Goal: Task Accomplishment & Management: Use online tool/utility

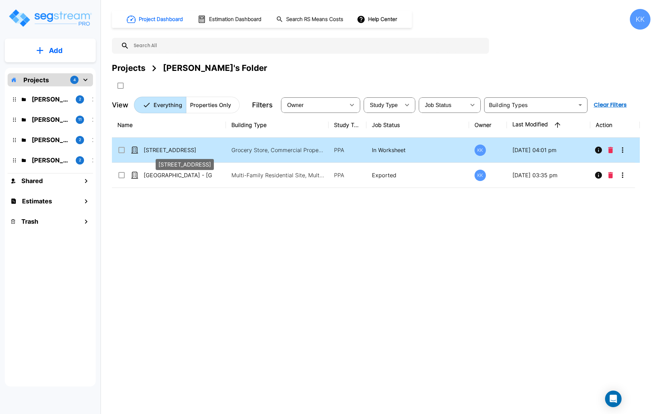
click at [158, 151] on p "[STREET_ADDRESS]" at bounding box center [178, 150] width 69 height 8
checkbox input "true"
click at [158, 151] on p "[STREET_ADDRESS]" at bounding box center [178, 150] width 69 height 8
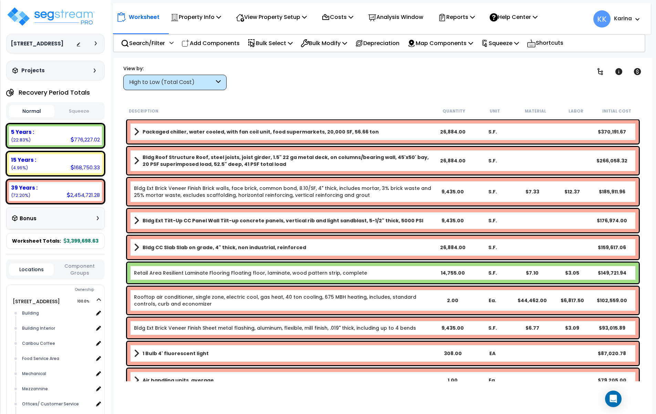
click at [177, 81] on div "High to Low (Total Cost)" at bounding box center [171, 82] width 85 height 8
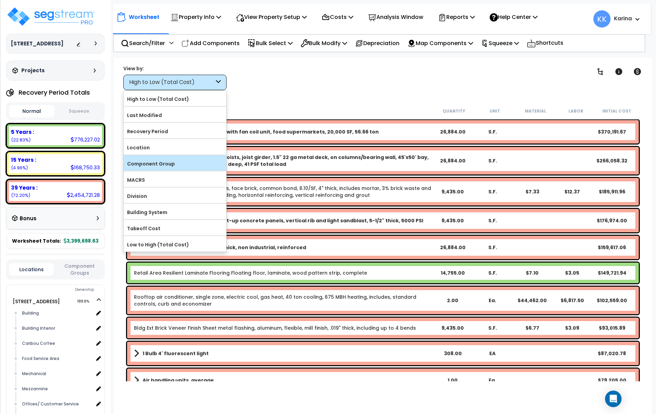
click at [154, 166] on label "Component Group" at bounding box center [175, 164] width 103 height 10
click at [0, 0] on input "Component Group" at bounding box center [0, 0] width 0 height 0
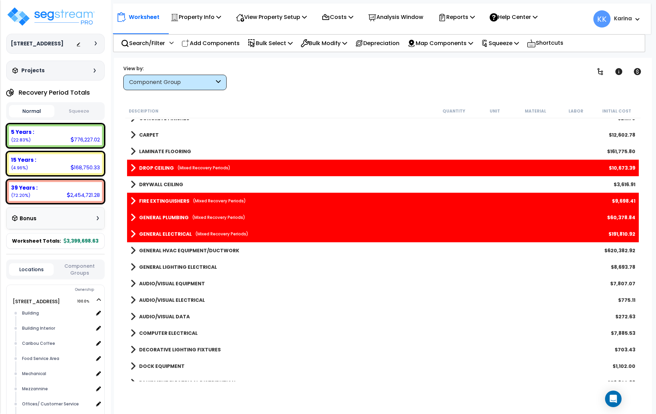
scroll to position [704, 0]
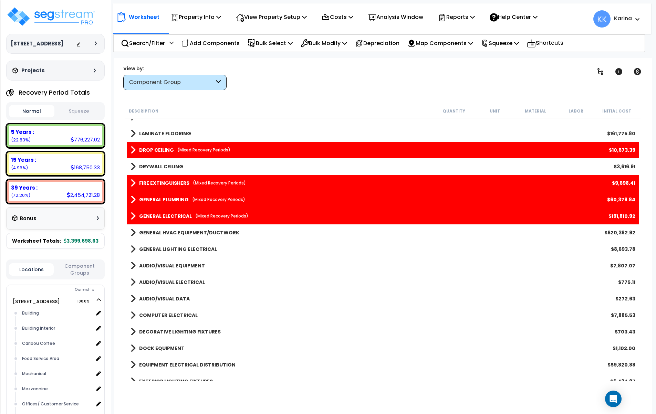
click at [135, 215] on link "GENERAL ELECTRICAL (Mixed Recovery Periods)" at bounding box center [189, 216] width 118 height 10
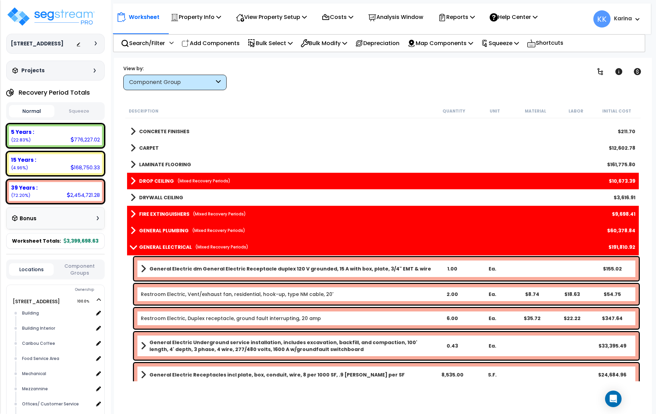
scroll to position [662, 0]
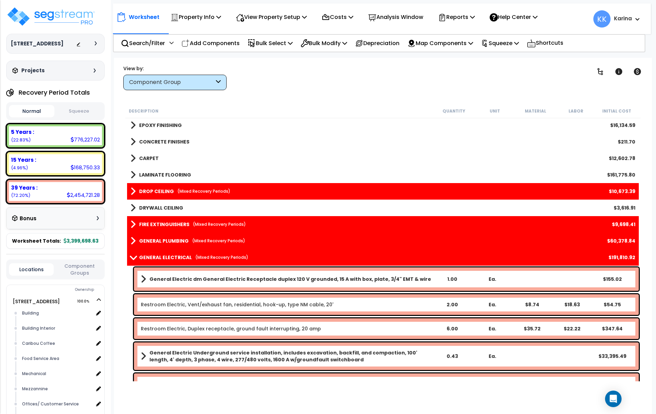
click at [131, 257] on span at bounding box center [133, 257] width 10 height 5
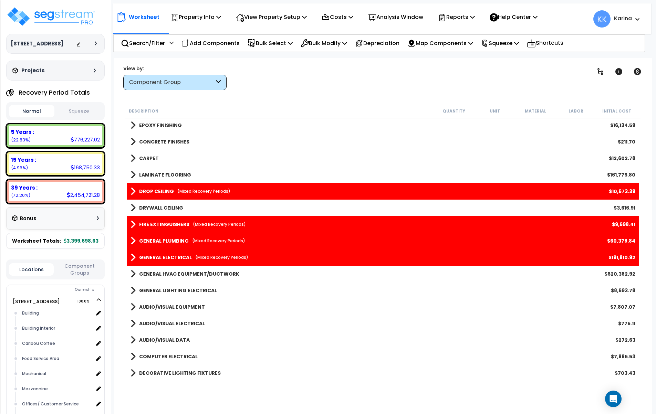
click at [132, 240] on span at bounding box center [132, 241] width 5 height 10
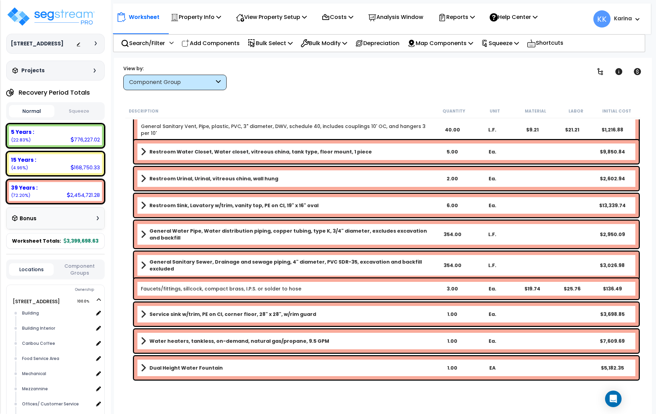
scroll to position [1364, 0]
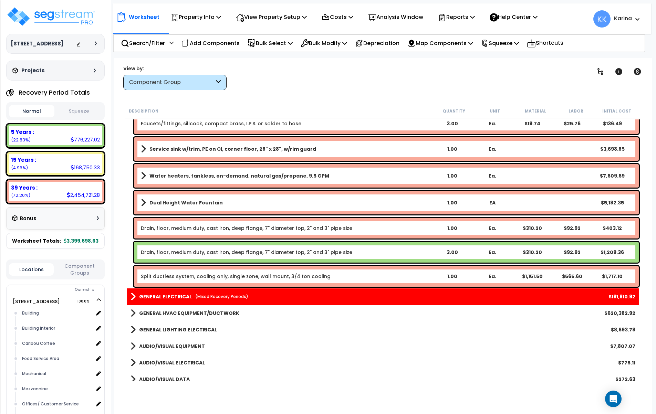
click at [162, 251] on link "Drain, floor, medium duty, cast iron, deep flange, 7" diameter top, 2" and 3" p…" at bounding box center [246, 252] width 211 height 7
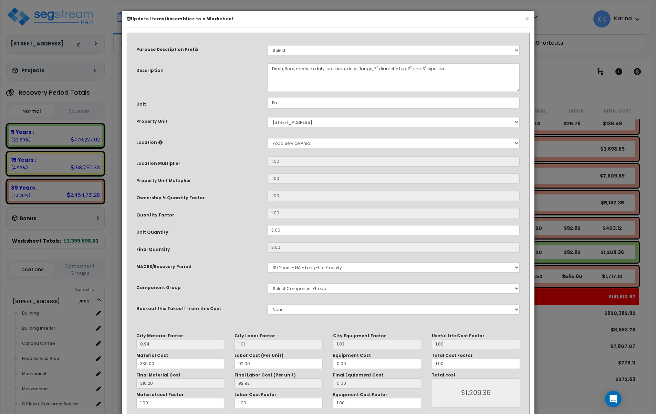
select select "56954"
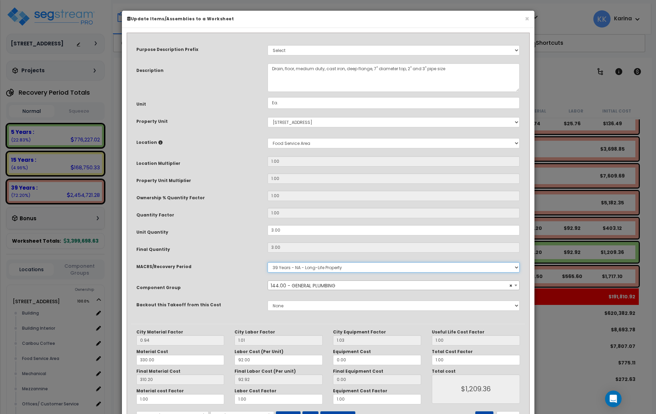
click at [267, 262] on select "Select MACRS/Recovery Period 5 Years - 57.0 - Distributive Trades & Services 5 …" at bounding box center [393, 267] width 252 height 10
click option "39 Years - NA - Long-Life Property" at bounding box center [0, 0] width 0 height 0
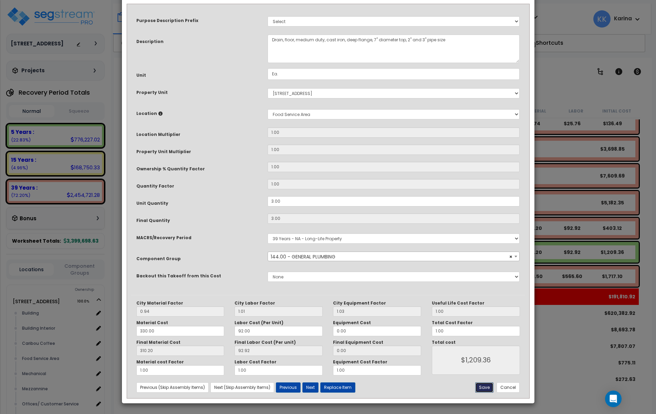
click at [484, 387] on button "Save" at bounding box center [484, 387] width 18 height 10
type input "1209.36"
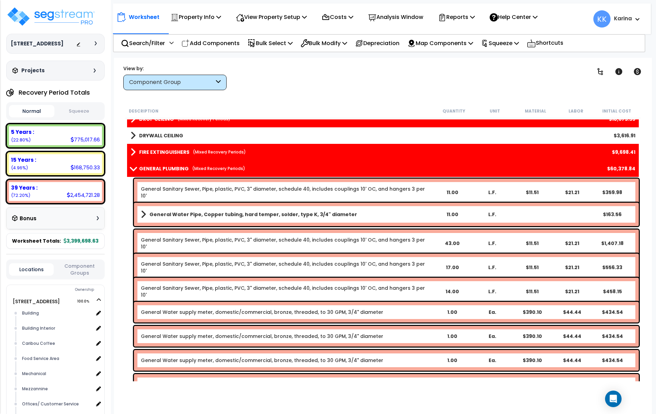
scroll to position [662, 0]
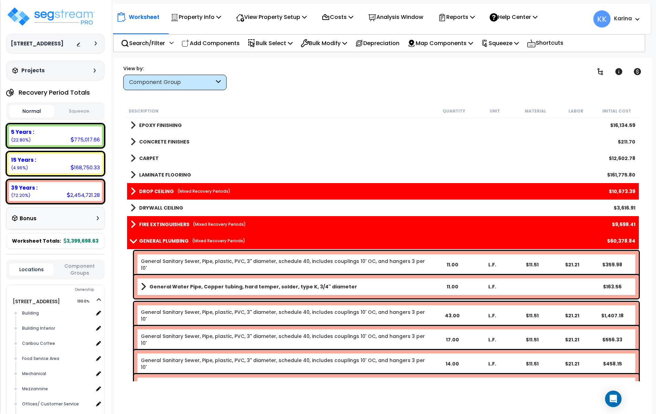
click at [134, 240] on span at bounding box center [133, 240] width 10 height 5
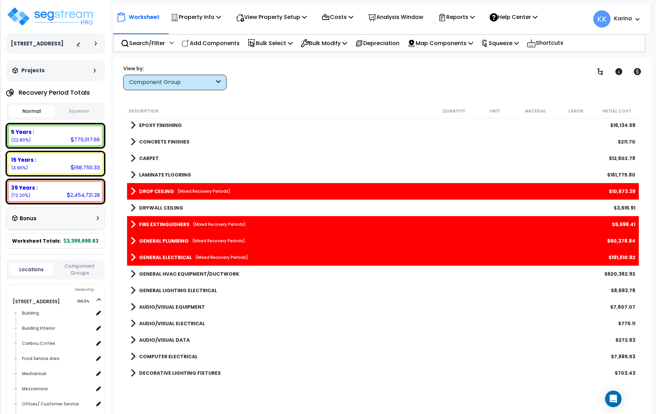
click at [133, 222] on span at bounding box center [132, 225] width 5 height 10
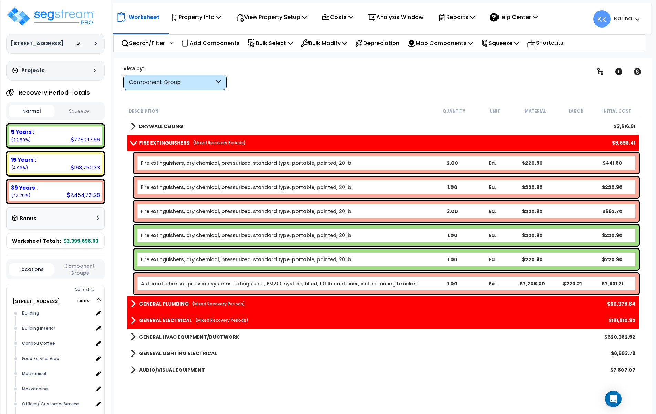
scroll to position [745, 0]
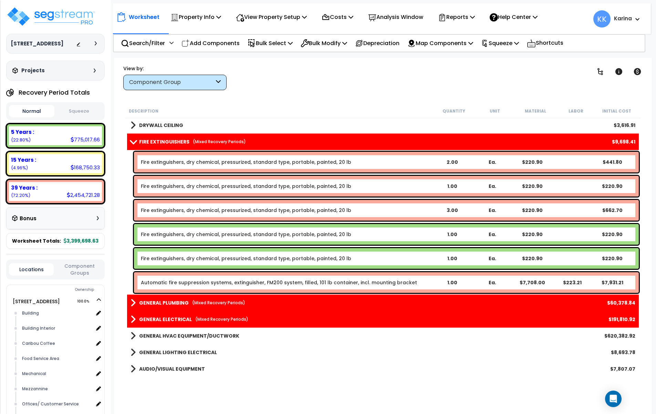
click at [190, 232] on link "Fire extinguishers, dry chemical, pressurized, standard type, portable, painted…" at bounding box center [246, 234] width 210 height 7
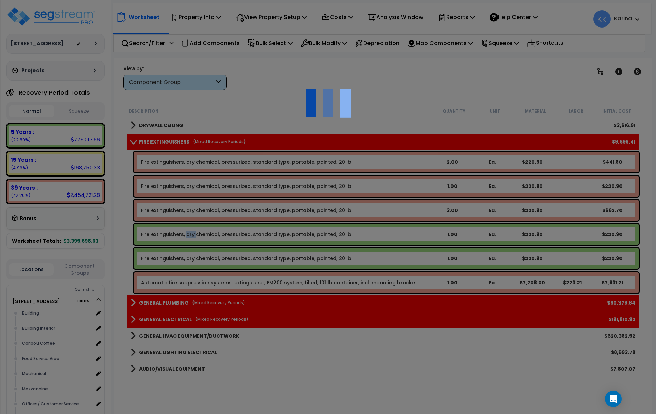
select select "56816"
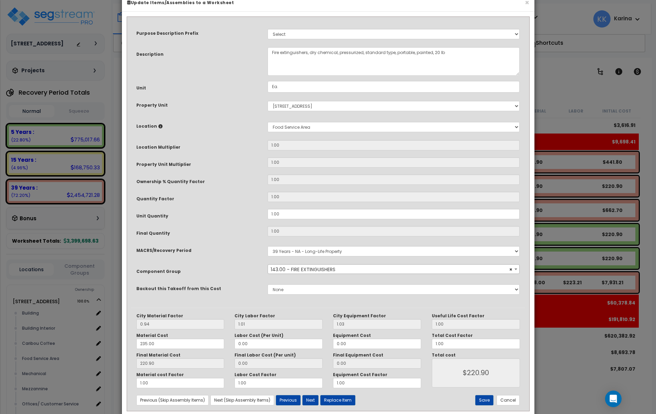
scroll to position [29, 0]
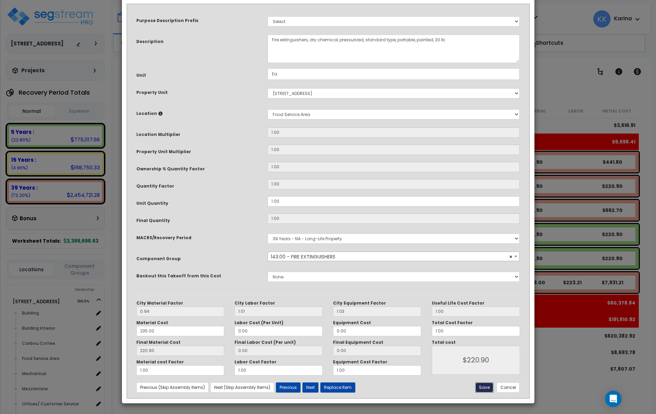
click at [483, 386] on button "Save" at bounding box center [484, 387] width 18 height 10
type input "220.90"
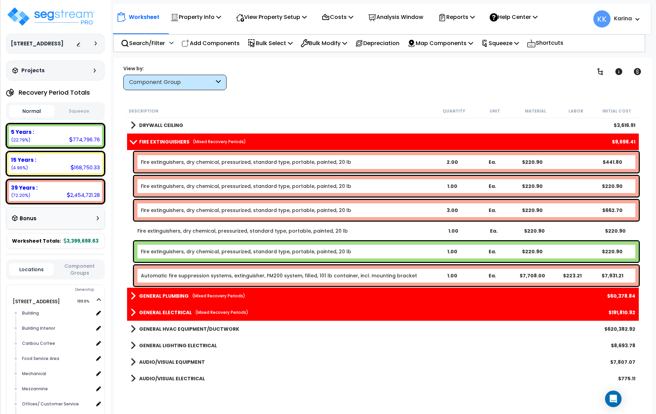
click at [181, 249] on link "Fire extinguishers, dry chemical, pressurized, standard type, portable, painted…" at bounding box center [246, 251] width 210 height 7
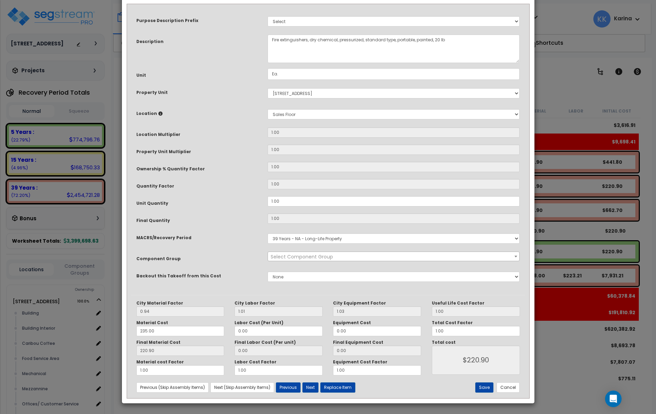
select select "56816"
click at [485, 387] on button "Save" at bounding box center [484, 387] width 18 height 10
type input "220.90"
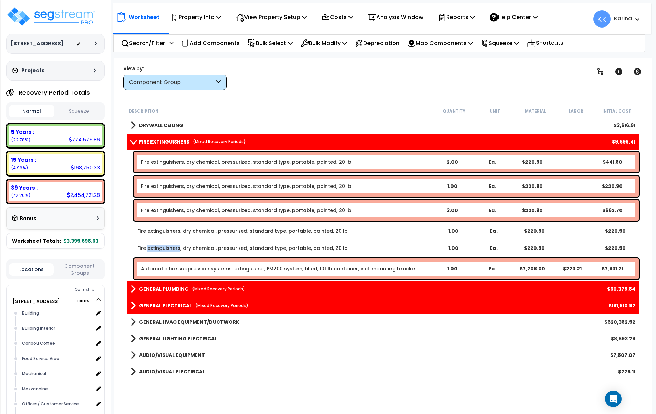
click at [131, 139] on span at bounding box center [133, 141] width 10 height 5
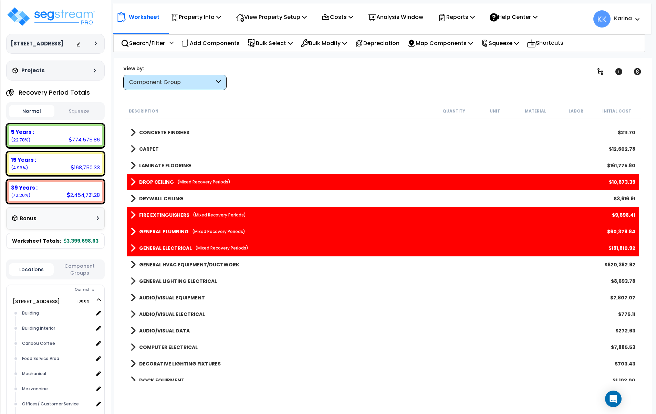
scroll to position [662, 0]
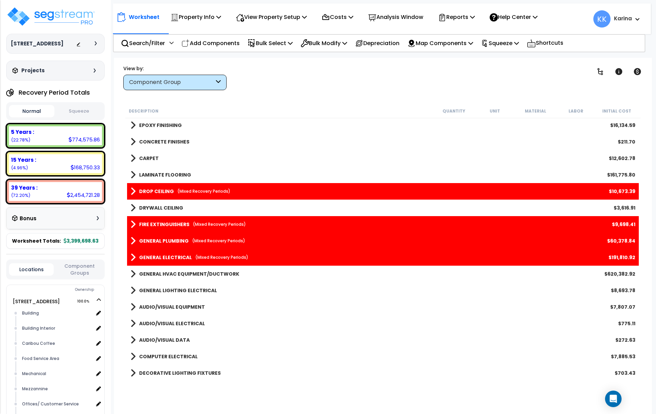
click at [134, 188] on span at bounding box center [132, 192] width 5 height 10
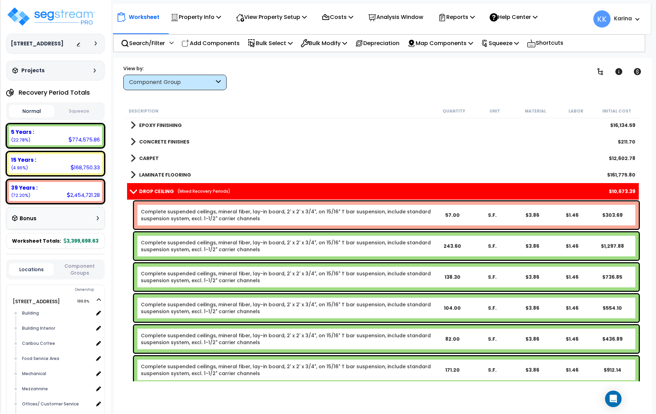
click at [172, 244] on link "Complete suspended ceilings, mineral fiber, lay-in board, 2' x 2' x 3/4", on 15…" at bounding box center [286, 246] width 291 height 14
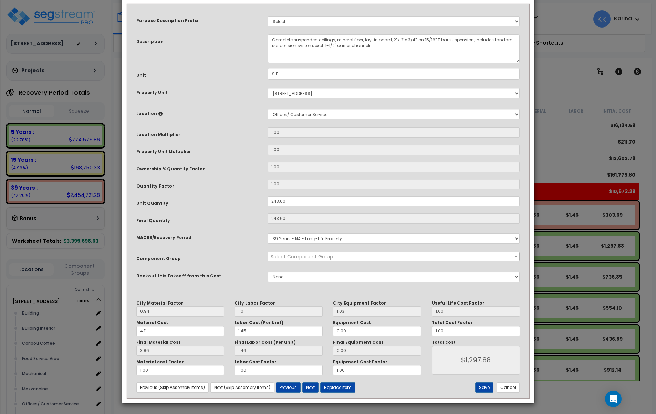
select select "56949"
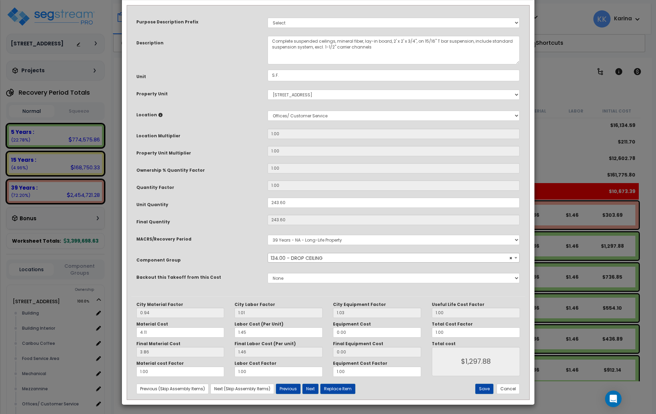
scroll to position [29, 0]
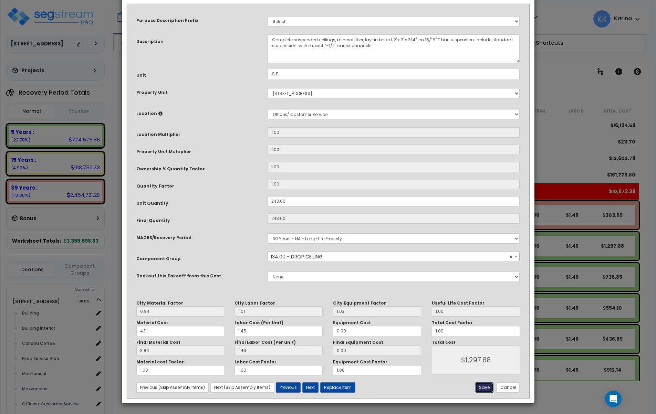
click at [485, 385] on button "Save" at bounding box center [484, 387] width 18 height 10
type input "1297.88"
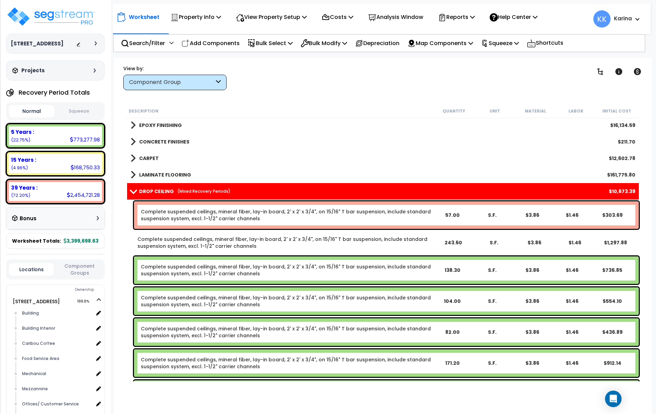
click at [186, 270] on link "Complete suspended ceilings, mineral fiber, lay-in board, 2' x 2' x 3/4", on 15…" at bounding box center [286, 270] width 291 height 14
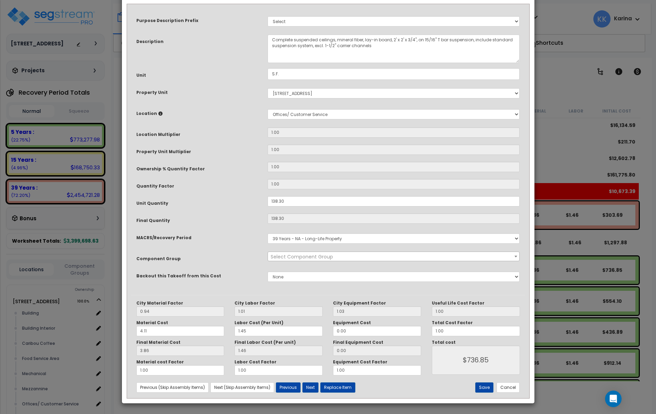
select select "56949"
click at [489, 384] on button "Save" at bounding box center [484, 387] width 18 height 10
type input "736.85"
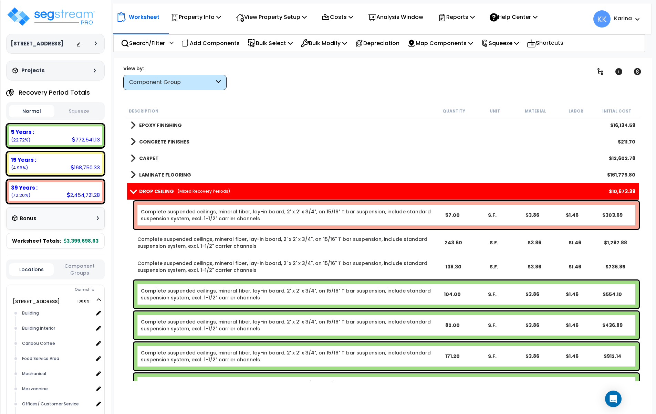
click at [185, 289] on link "Complete suspended ceilings, mineral fiber, lay-in board, 2' x 2' x 3/4", on 15…" at bounding box center [286, 294] width 291 height 14
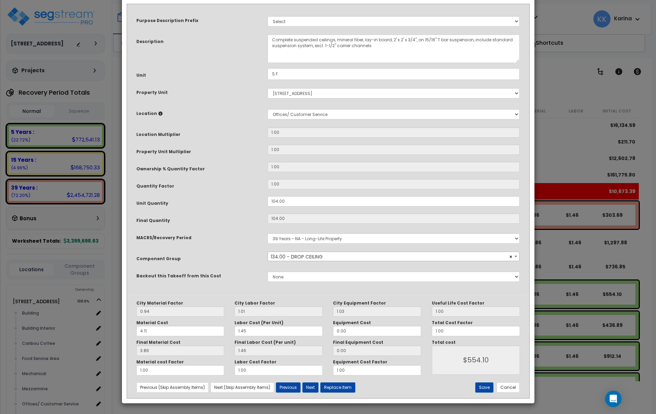
select select "56949"
click at [486, 387] on button "Save" at bounding box center [484, 387] width 18 height 10
type input "554.10"
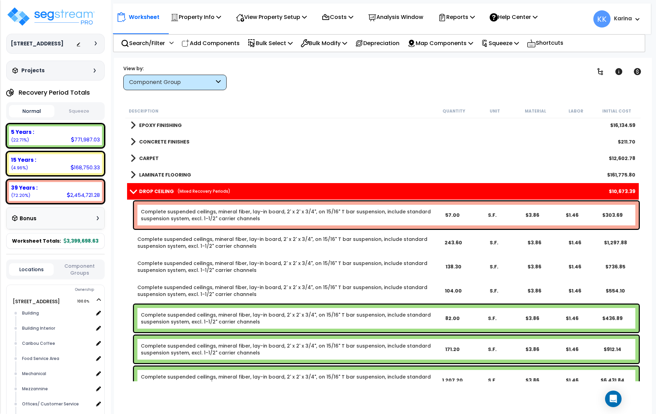
click at [206, 322] on link "Complete suspended ceilings, mineral fiber, lay-in board, 2' x 2' x 3/4", on 15…" at bounding box center [286, 319] width 291 height 14
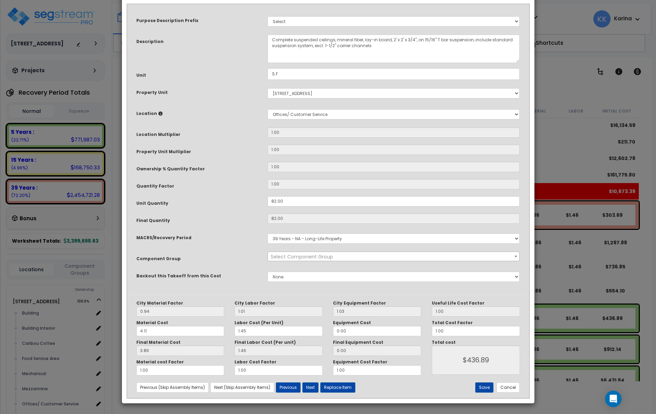
select select "56949"
click at [483, 387] on button "Save" at bounding box center [484, 387] width 18 height 10
type input "436.89"
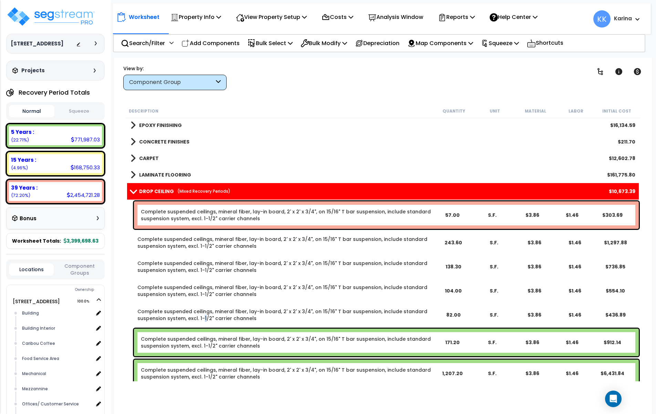
scroll to position [704, 0]
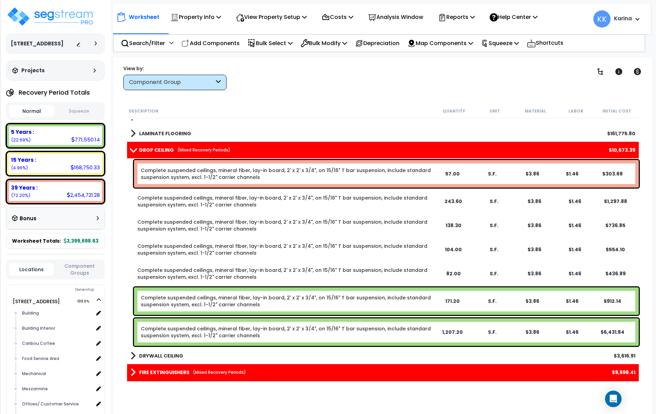
click at [223, 301] on link "Complete suspended ceilings, mineral fiber, lay-in board, 2' x 2' x 3/4", on 15…" at bounding box center [286, 301] width 291 height 14
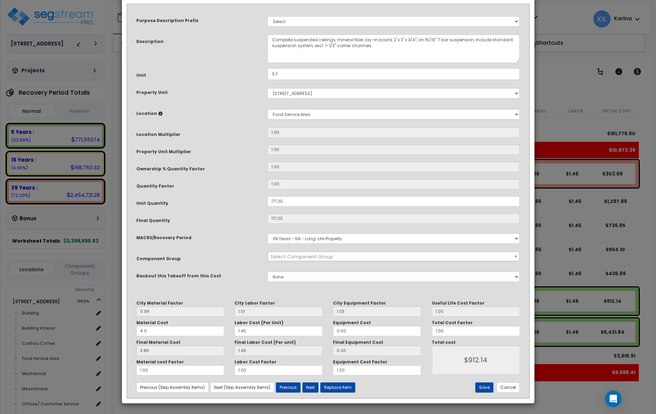
select select "56949"
click at [486, 387] on button "Save" at bounding box center [484, 387] width 18 height 10
type input "912.14"
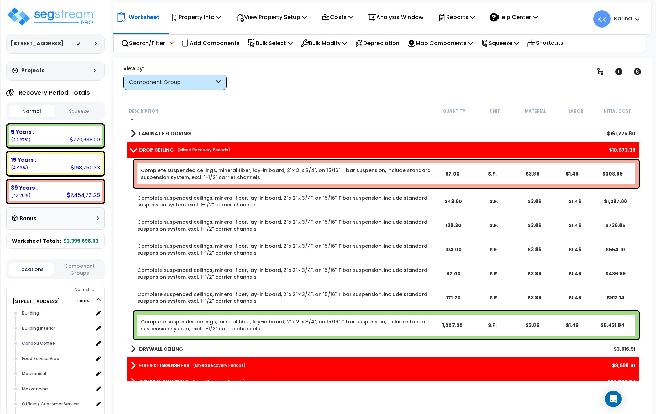
click at [234, 329] on link "Complete suspended ceilings, mineral fiber, lay-in board, 2' x 2' x 3/4", on 15…" at bounding box center [286, 325] width 291 height 14
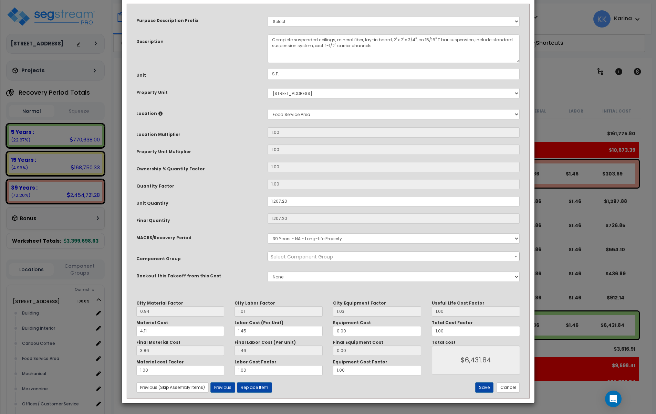
select select "56949"
click at [487, 386] on button "Save" at bounding box center [484, 387] width 18 height 10
type input "1207.20"
type input "6431.84"
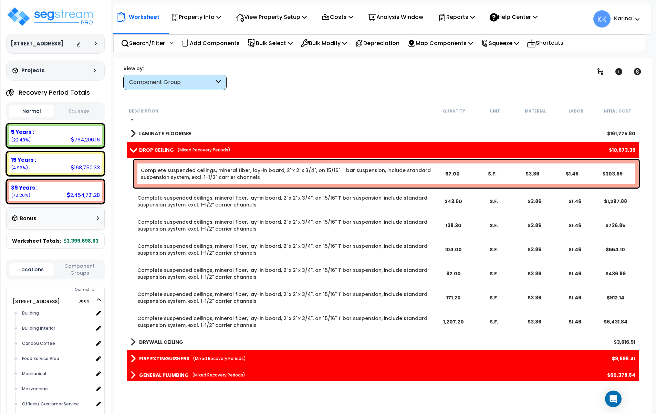
click at [133, 147] on link "DROP CEILING (Mixed Recovery Periods)" at bounding box center [180, 150] width 100 height 10
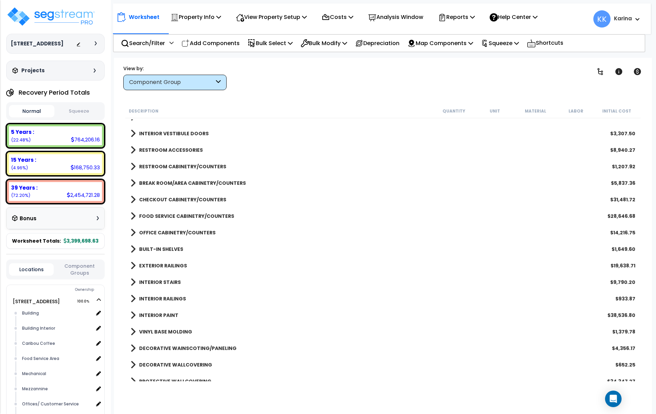
scroll to position [208, 0]
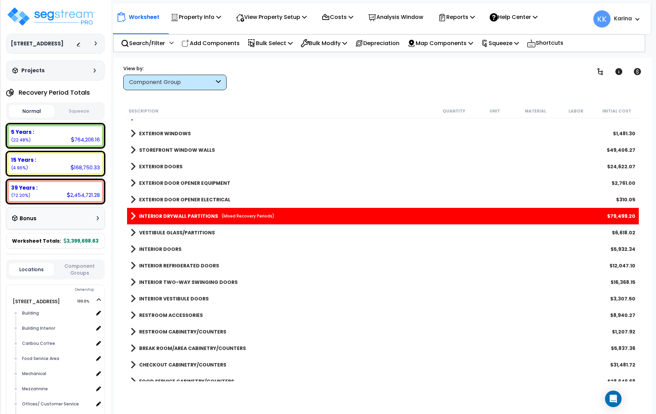
click at [133, 215] on span at bounding box center [132, 216] width 5 height 10
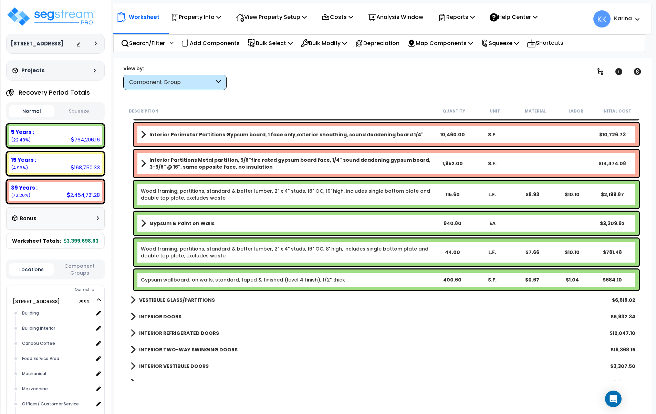
scroll to position [745, 0]
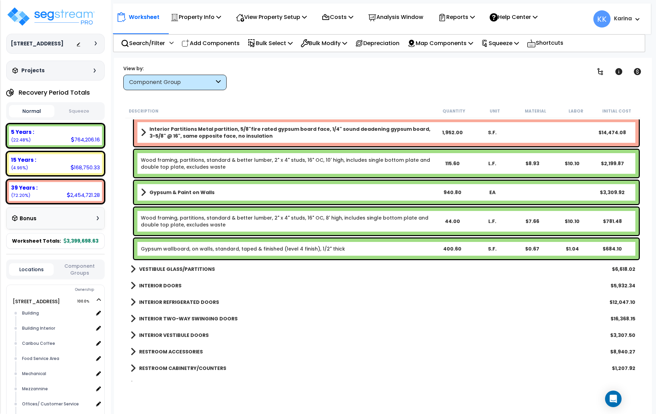
click at [181, 161] on link "Wood framing, partitions, standard & better lumber, 2" x 4" studs, 16" OC, 10' …" at bounding box center [286, 164] width 291 height 14
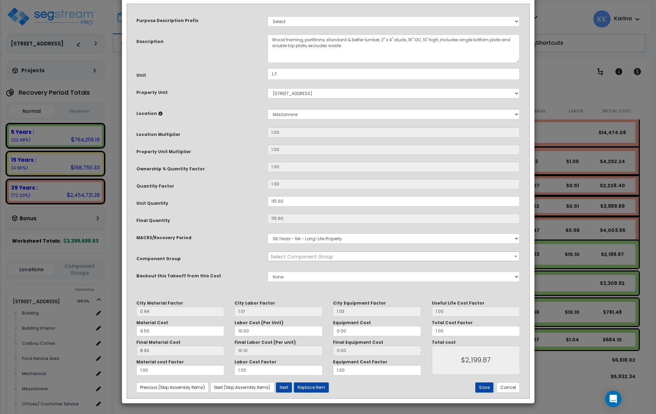
select select "56869"
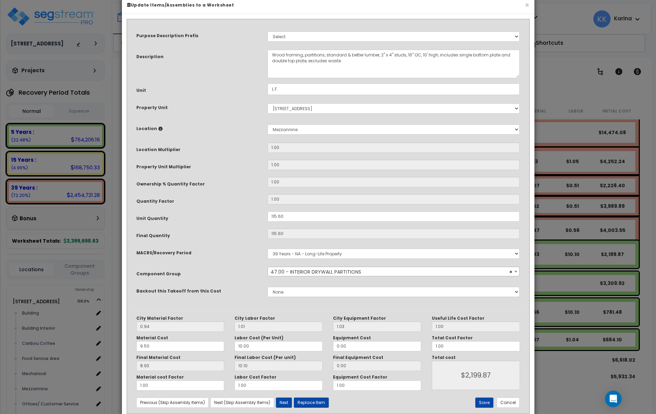
scroll to position [29, 0]
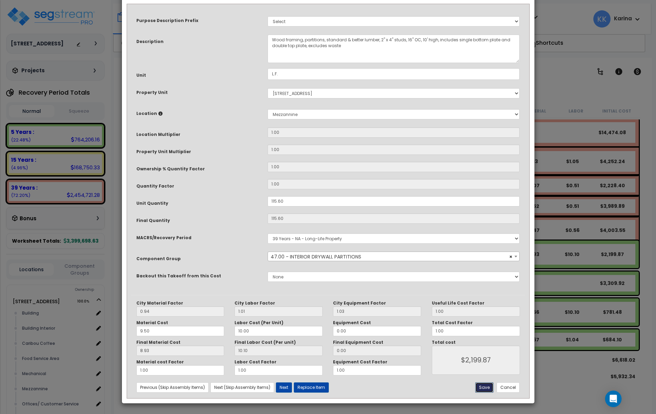
click at [485, 389] on button "Save" at bounding box center [484, 387] width 18 height 10
type input "2199.87"
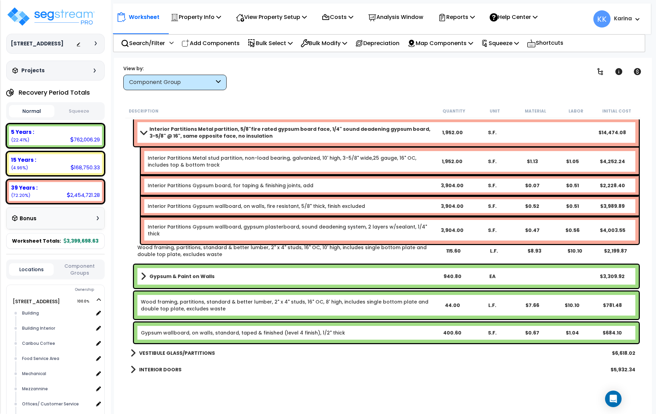
click at [186, 278] on b "Gypsum & Paint on Walls" at bounding box center [181, 276] width 65 height 7
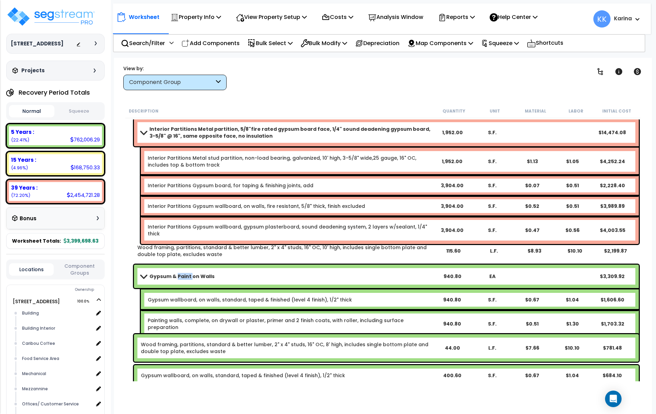
click at [186, 278] on b "Gypsum & Paint on Walls" at bounding box center [181, 276] width 65 height 7
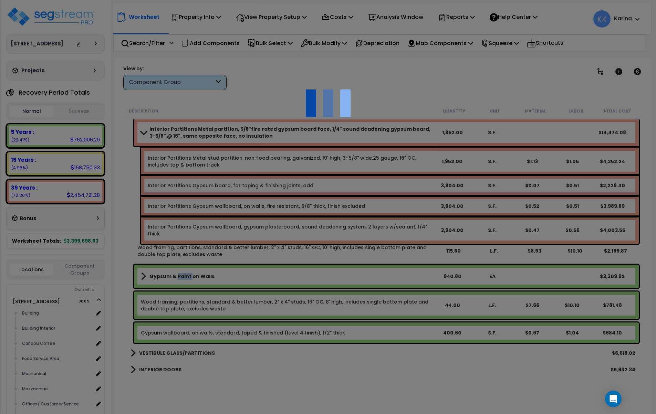
select select "56869"
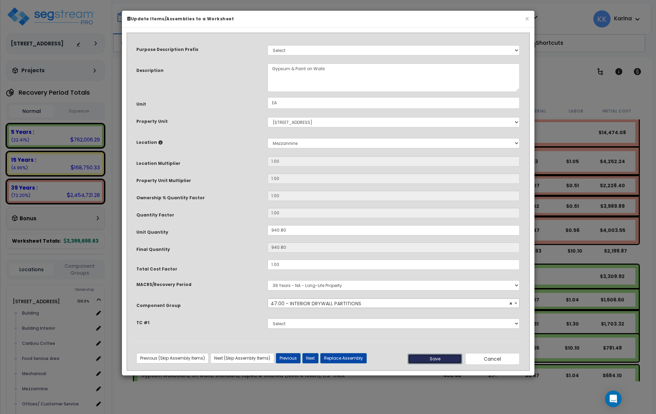
click at [438, 357] on button "Save" at bounding box center [435, 359] width 54 height 10
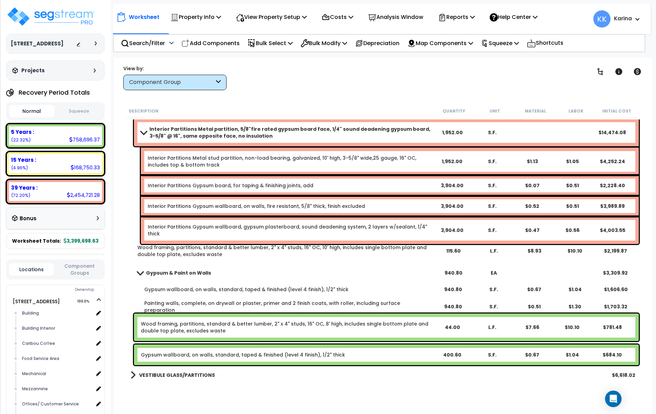
click at [196, 322] on link "Wood framing, partitions, standard & better lumber, 2" x 4" studs, 16" OC, 8' h…" at bounding box center [286, 327] width 291 height 14
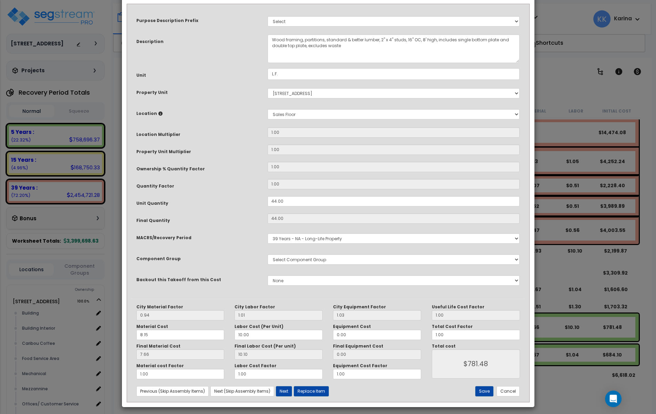
select select "56869"
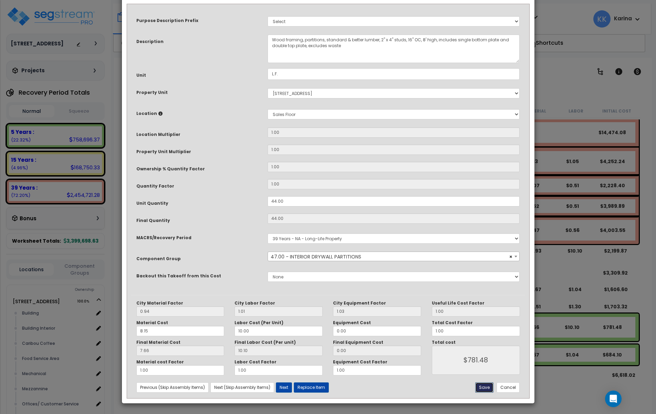
click at [483, 387] on button "Save" at bounding box center [484, 387] width 18 height 10
type input "781.48"
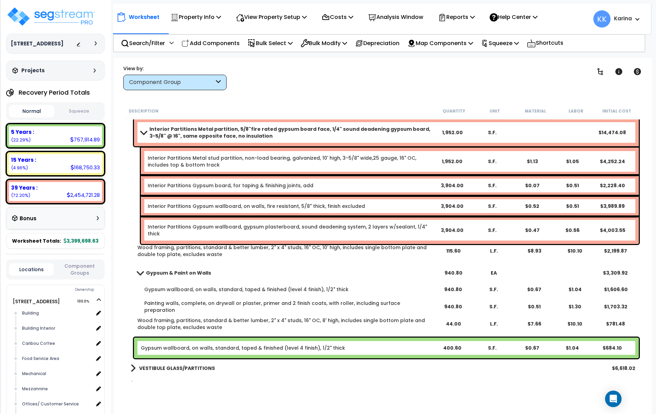
click at [220, 348] on link "Gypsum wallboard, on walls, standard, taped & finished (level 4 finish), 1/2" t…" at bounding box center [243, 348] width 204 height 7
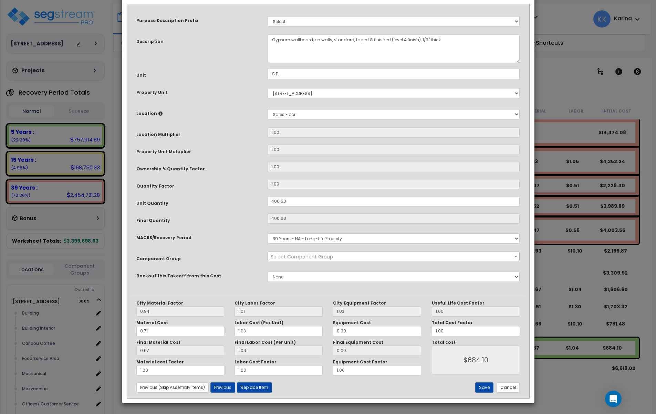
select select "56869"
click at [485, 387] on button "Save" at bounding box center [484, 387] width 18 height 10
type input "684.10"
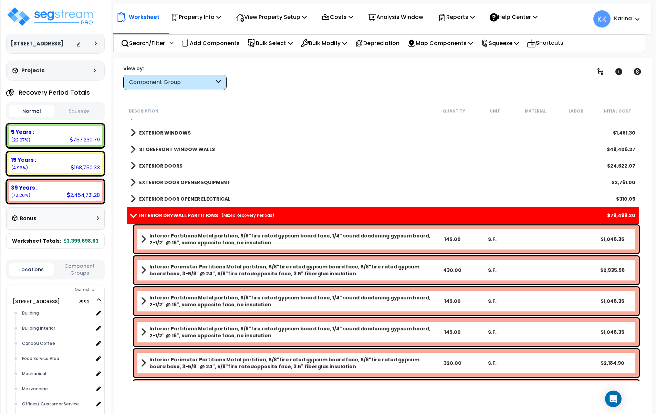
scroll to position [208, 0]
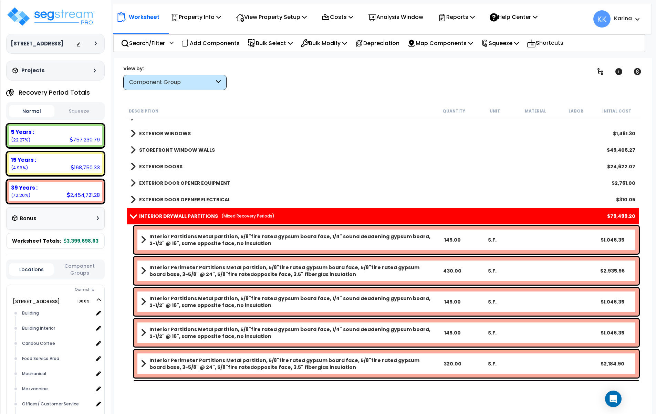
click at [131, 213] on link "INTERIOR DRYWALL PARTITIONS (Mixed Recovery Periods)" at bounding box center [202, 216] width 144 height 10
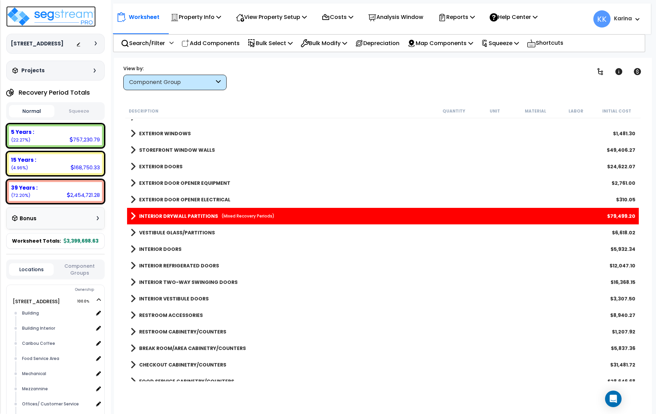
click at [46, 13] on img at bounding box center [50, 16] width 89 height 21
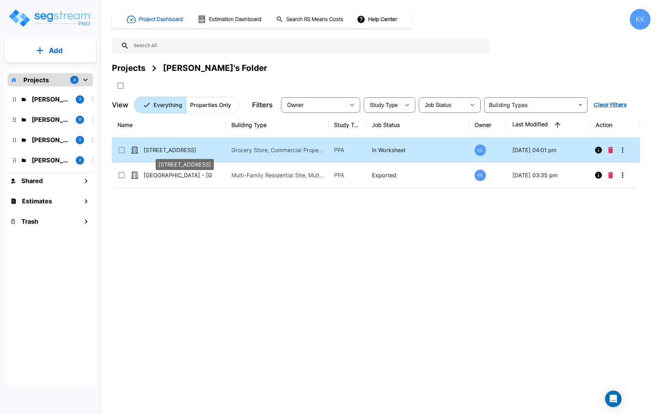
click at [156, 147] on p "[STREET_ADDRESS]" at bounding box center [178, 150] width 69 height 8
checkbox input "true"
click at [156, 147] on p "[STREET_ADDRESS]" at bounding box center [178, 150] width 69 height 8
